Goal: Task Accomplishment & Management: Manage account settings

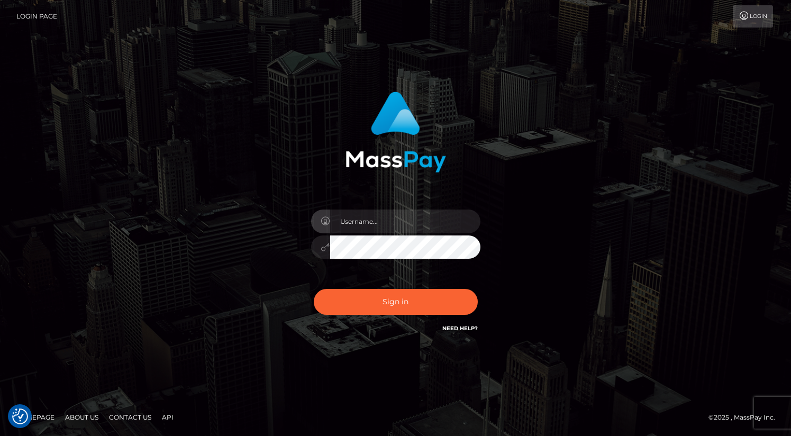
type input "oli.fanvue"
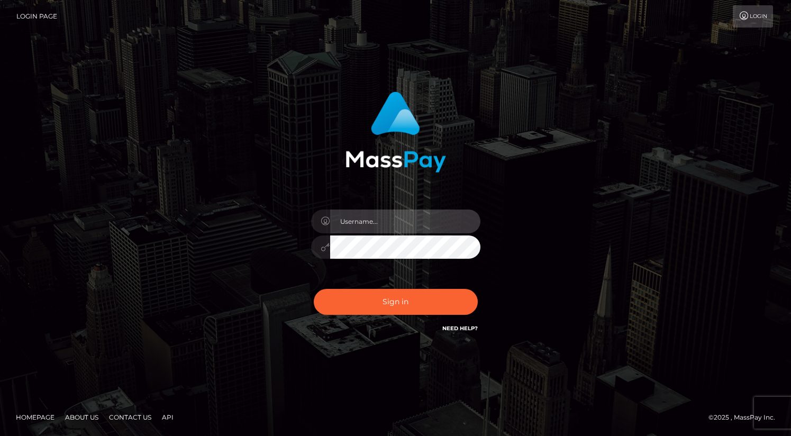
click at [394, 218] on input "text" at bounding box center [405, 222] width 150 height 24
type input "oli.fanvue"
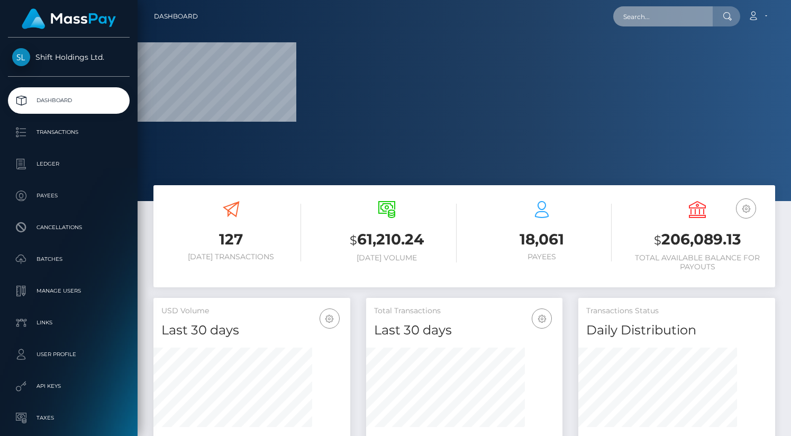
click at [641, 15] on input "text" at bounding box center [664, 16] width 100 height 20
paste input "mcjefhix@gmail.com"
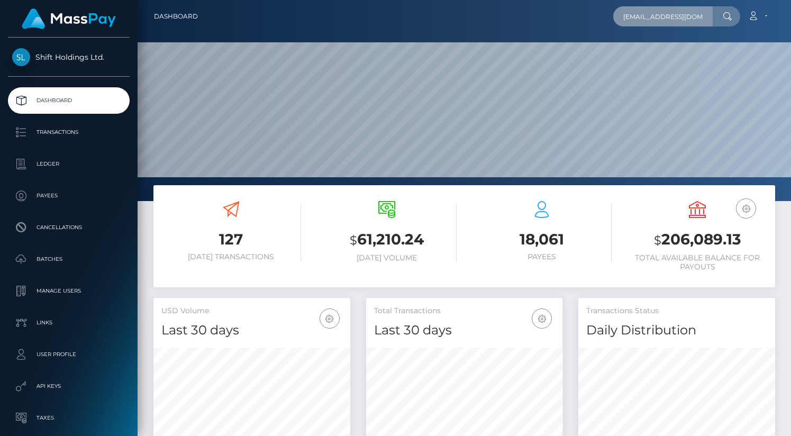
scroll to position [187, 197]
click at [696, 15] on input "mcjefhix@gmail.com" at bounding box center [664, 16] width 100 height 20
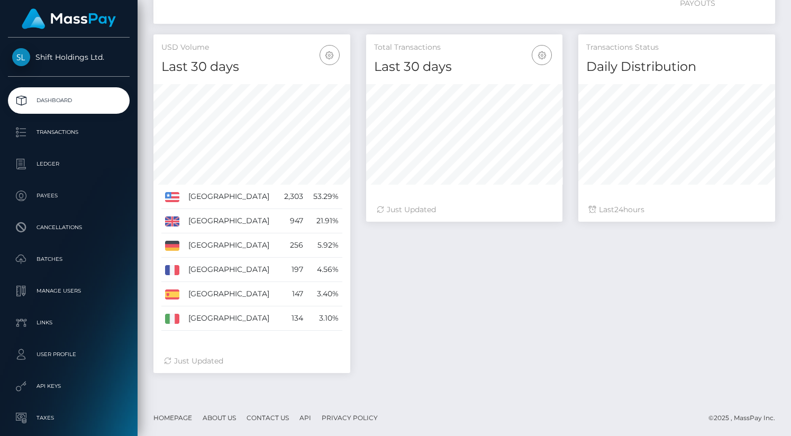
scroll to position [0, 0]
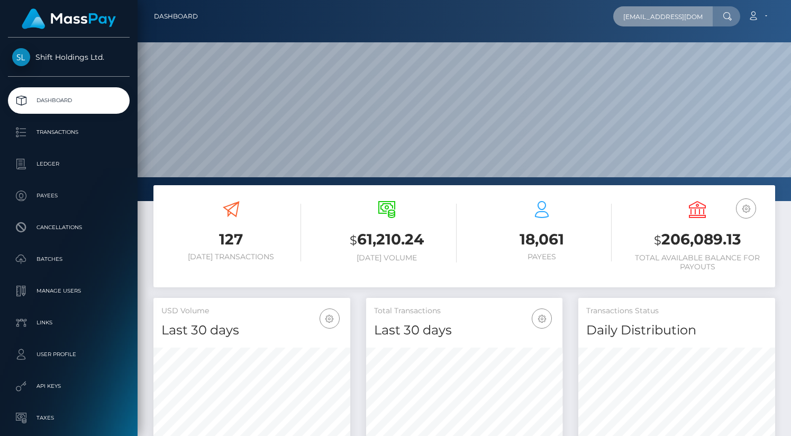
click at [678, 16] on input "mcjefhix@gmail.com" at bounding box center [664, 16] width 100 height 20
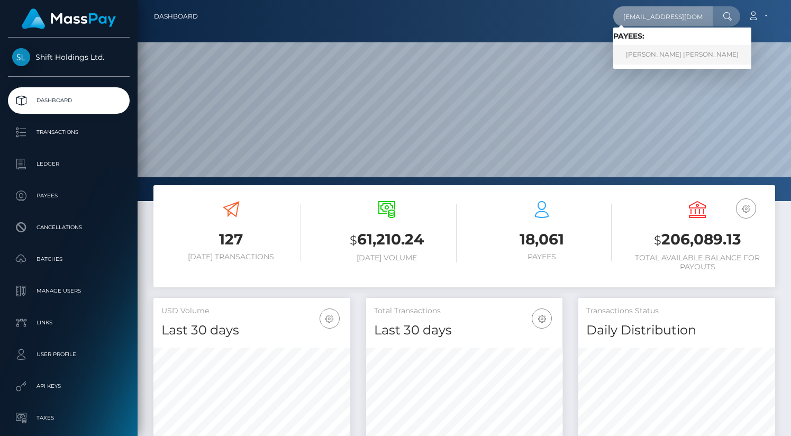
type input "mcjefhix@gmail.com"
click at [713, 55] on link "JEFERSON DE SOUZA RODRIGUES" at bounding box center [683, 55] width 138 height 20
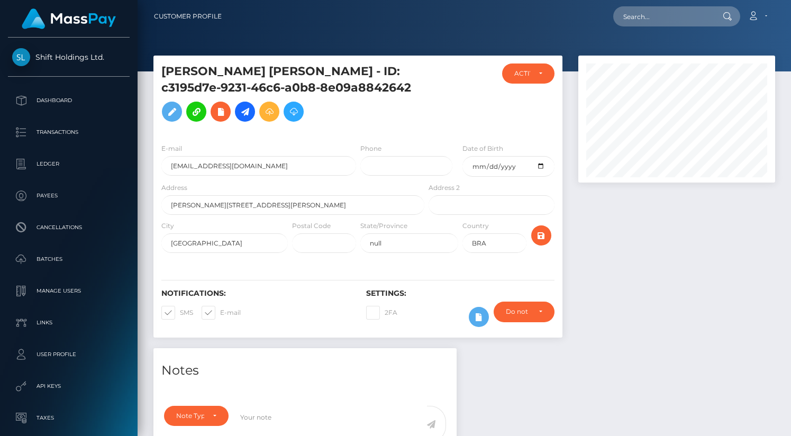
scroll to position [459, 0]
